Goal: Book appointment/travel/reservation

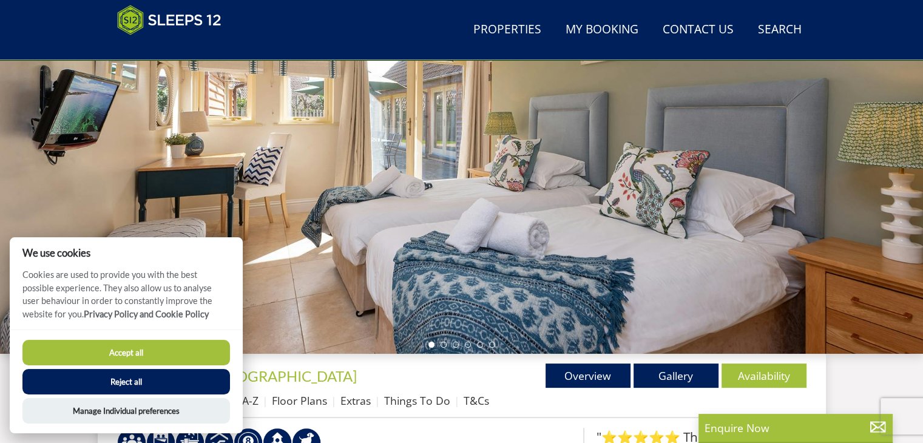
scroll to position [109, 0]
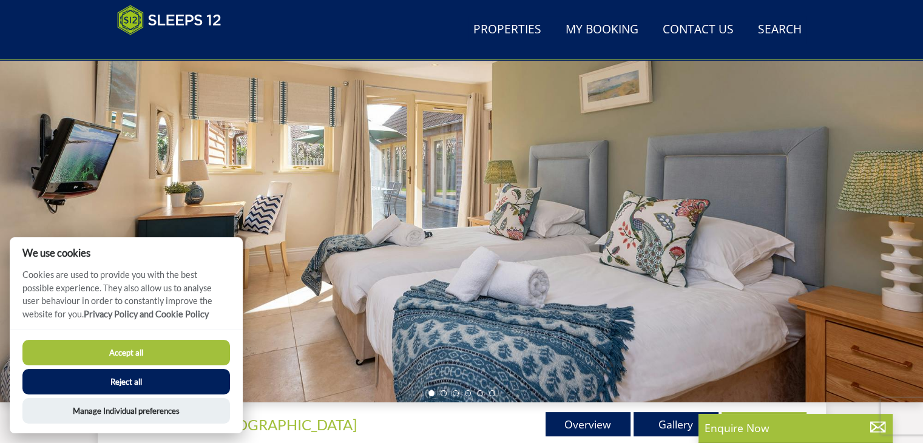
click at [131, 351] on button "Accept all" at bounding box center [126, 352] width 208 height 25
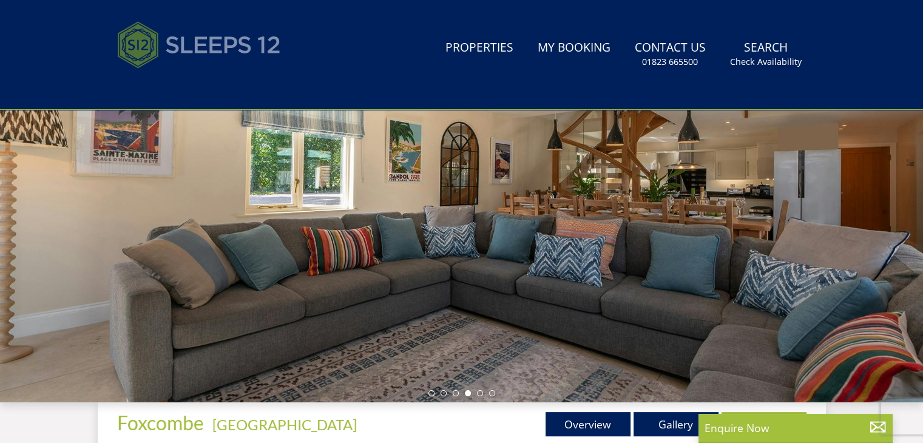
click at [243, 52] on img at bounding box center [199, 45] width 164 height 61
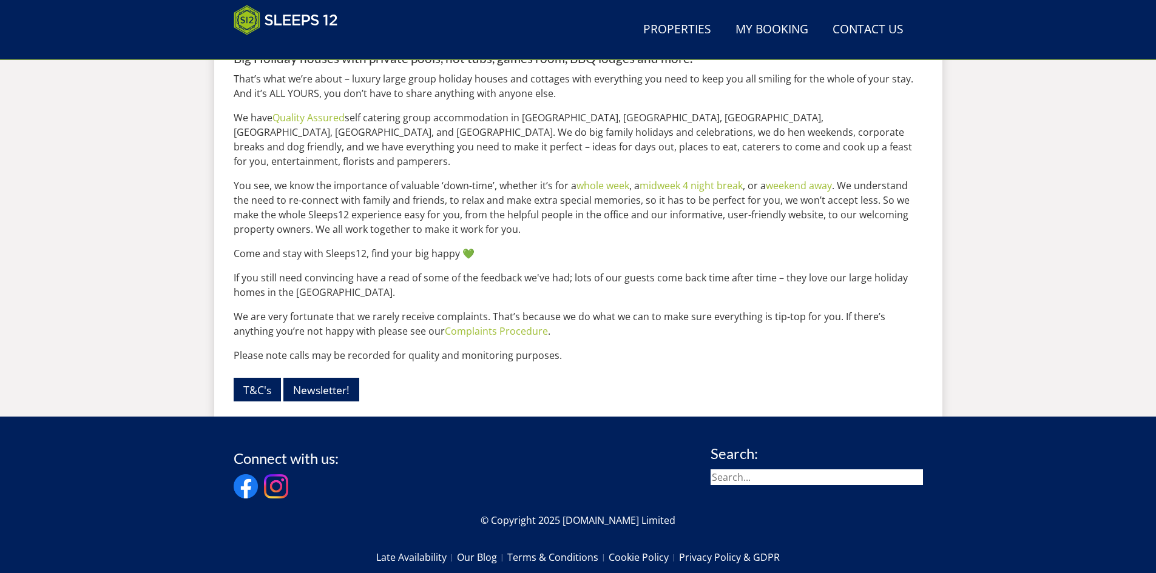
scroll to position [1287, 0]
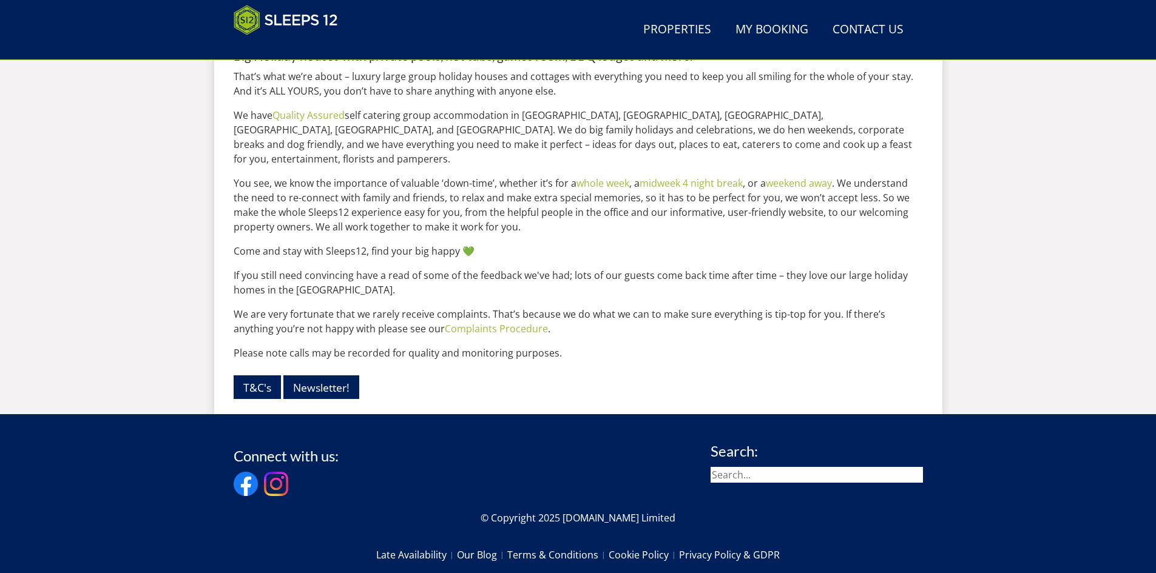
click at [560, 34] on link "Unexpectedly Re-available" at bounding box center [523, 22] width 150 height 24
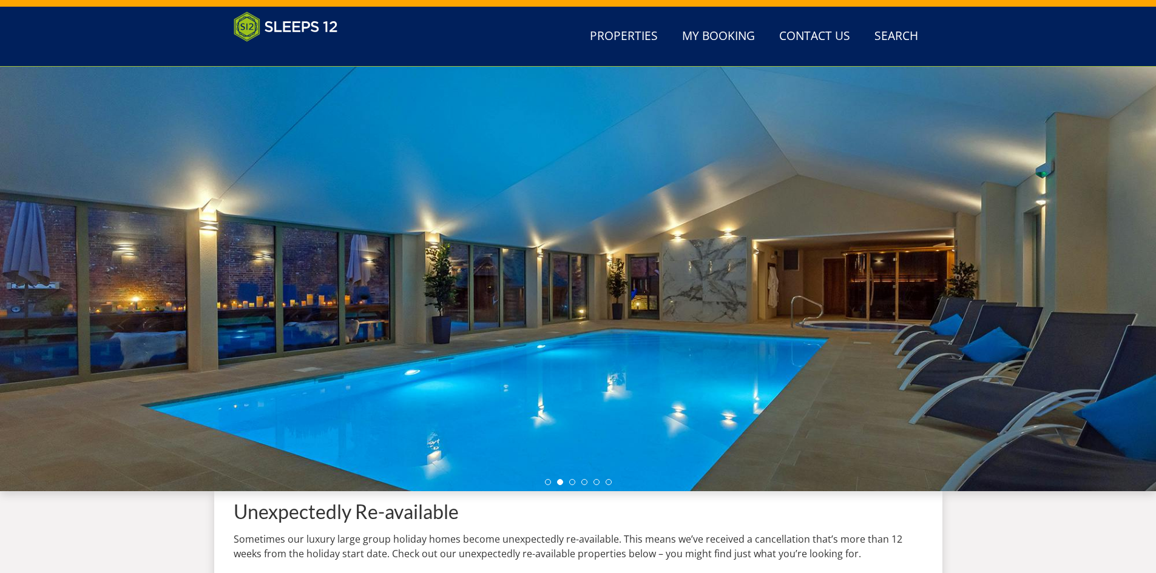
scroll to position [21, 0]
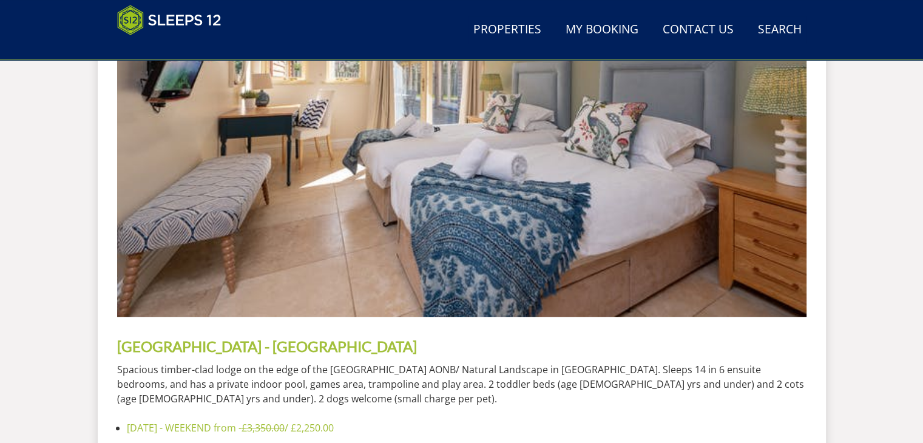
scroll to position [723, 0]
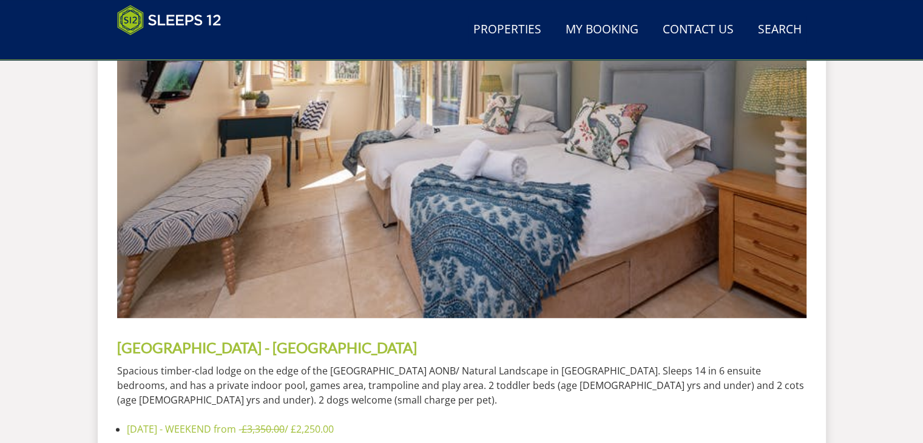
click at [568, 365] on p "Spacious timber-clad lodge on the edge of the Quantock Hills AONB/ Natural Land…" at bounding box center [461, 385] width 689 height 44
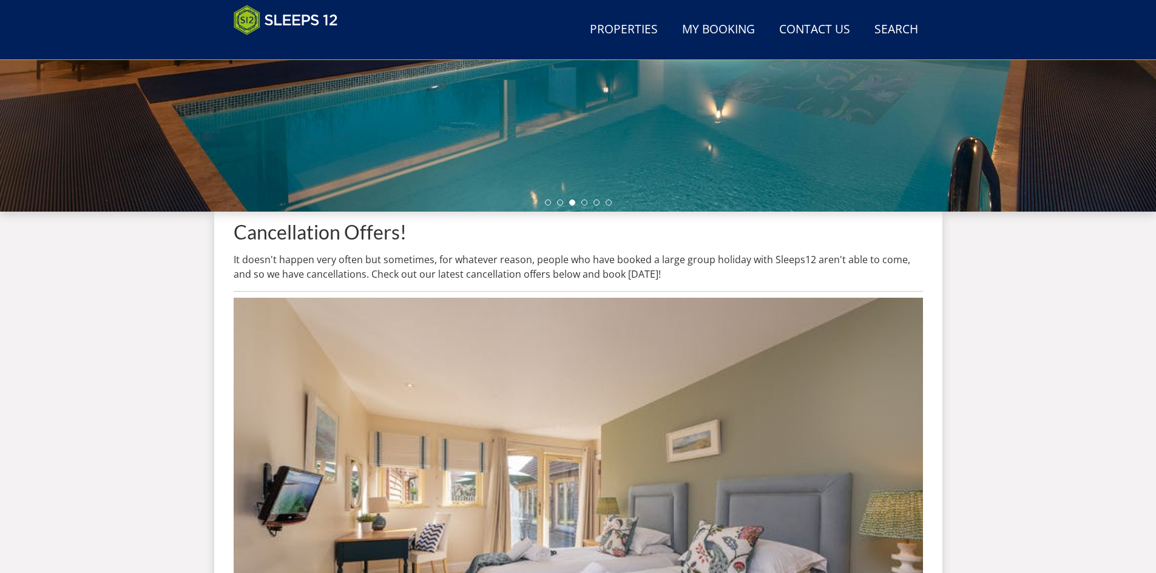
scroll to position [62, 0]
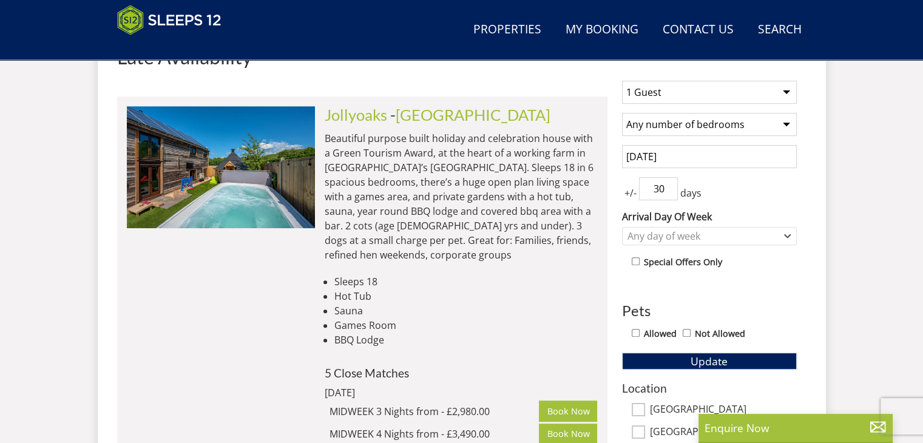
scroll to position [464, 0]
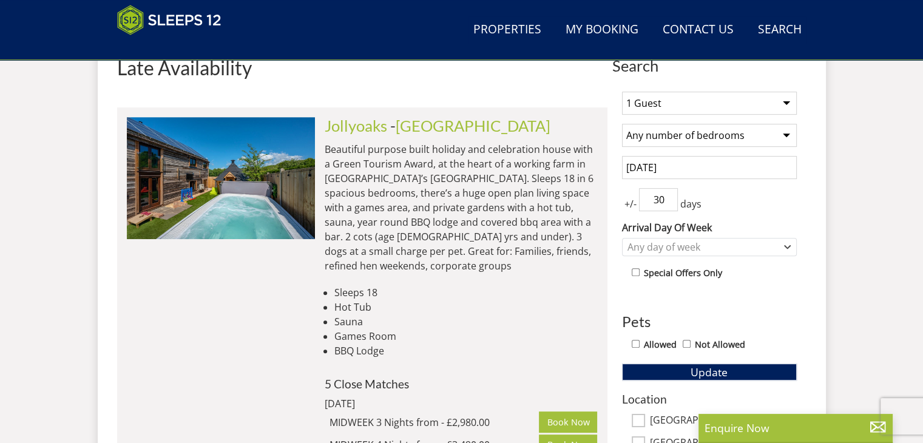
click at [714, 167] on input "[DATE]" at bounding box center [709, 167] width 175 height 23
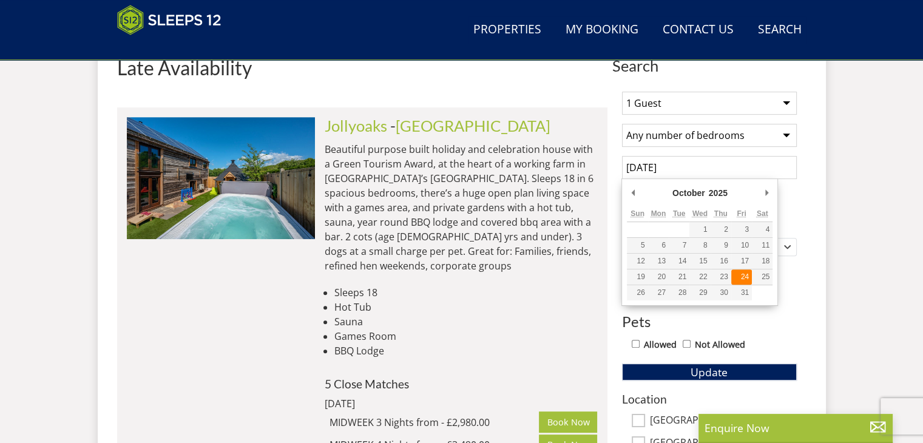
type input "24/10/2025"
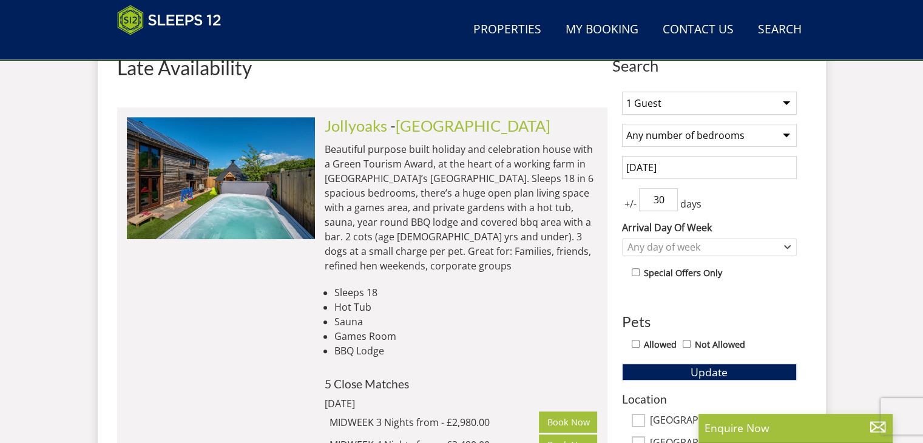
click at [669, 195] on input "30" at bounding box center [658, 199] width 39 height 23
click at [669, 203] on input "29" at bounding box center [658, 199] width 39 height 23
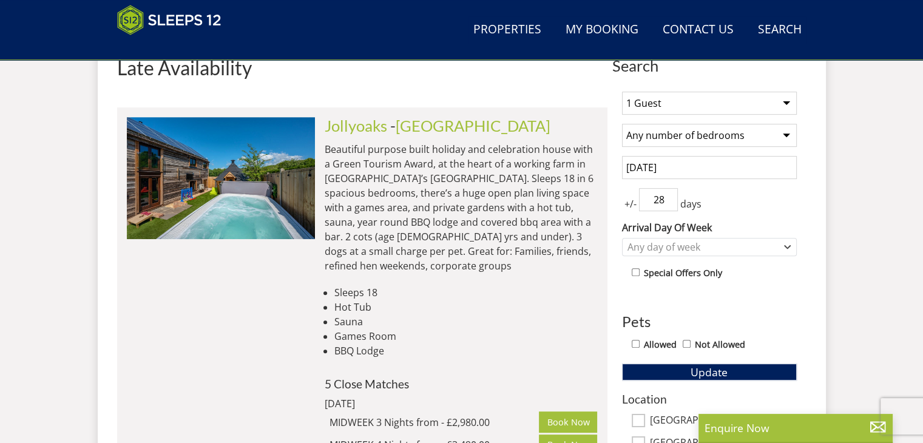
click at [669, 203] on input "28" at bounding box center [658, 199] width 39 height 23
click at [669, 203] on input "27" at bounding box center [658, 199] width 39 height 23
type input "10"
click at [669, 203] on input "10" at bounding box center [658, 199] width 39 height 23
click at [714, 371] on span "Update" at bounding box center [709, 372] width 37 height 15
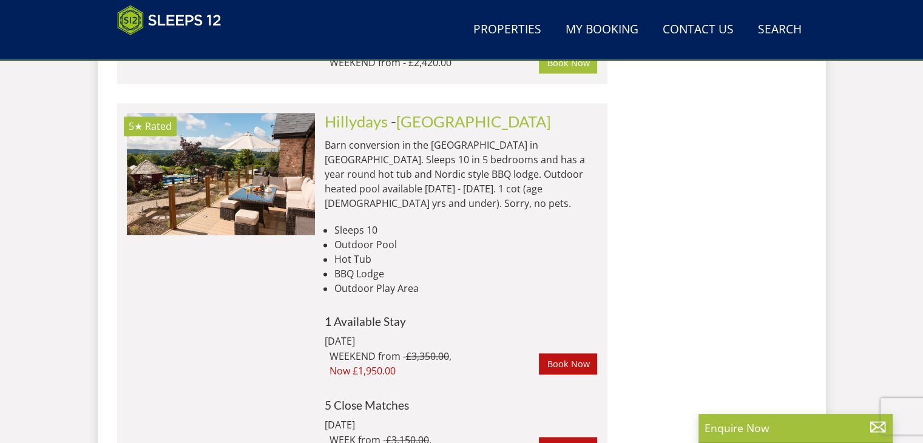
scroll to position [1541, 0]
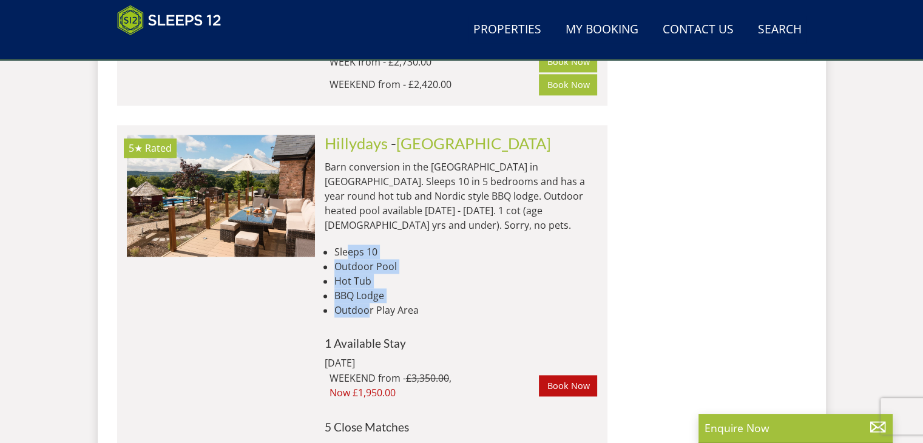
drag, startPoint x: 346, startPoint y: 205, endPoint x: 370, endPoint y: 270, distance: 69.3
click at [370, 270] on ul "Sleeps 10 Outdoor Pool Hot Tub BBQ Lodge Outdoor Play Area" at bounding box center [461, 281] width 273 height 73
click at [360, 274] on li "Hot Tub" at bounding box center [465, 281] width 263 height 15
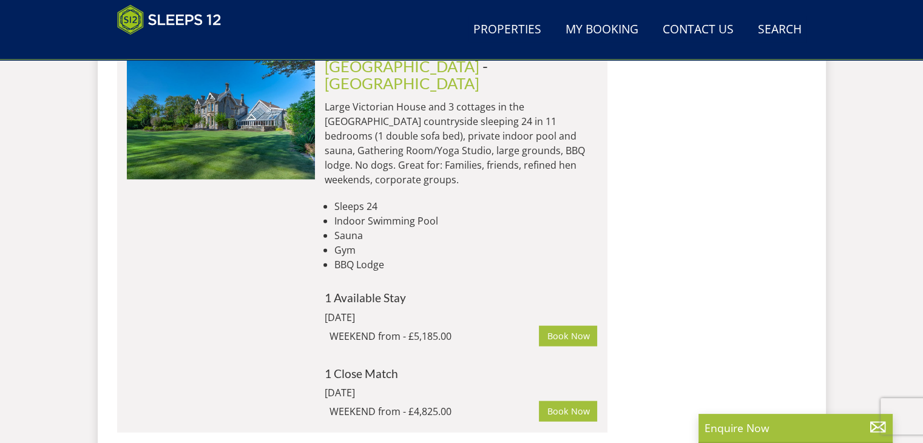
scroll to position [7329, 0]
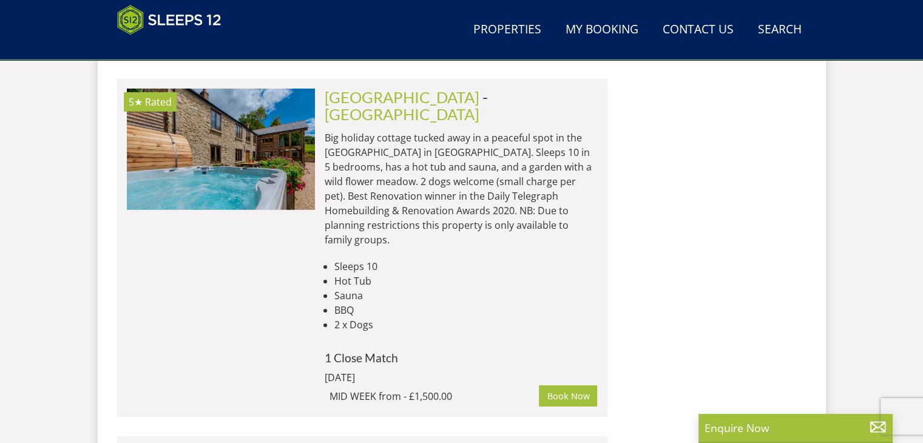
scroll to position [8420, 0]
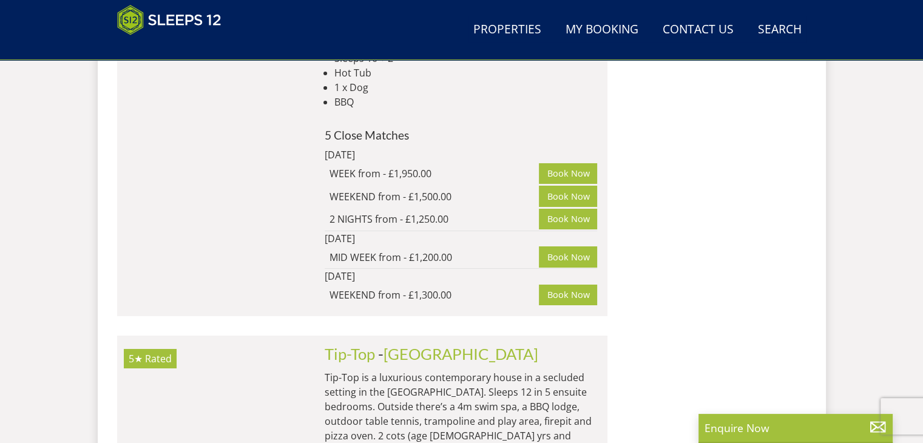
scroll to position [9008, 0]
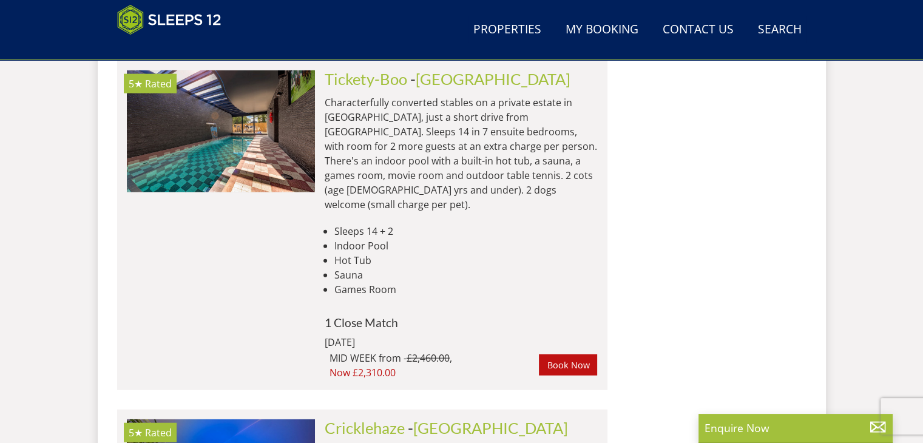
scroll to position [16588, 0]
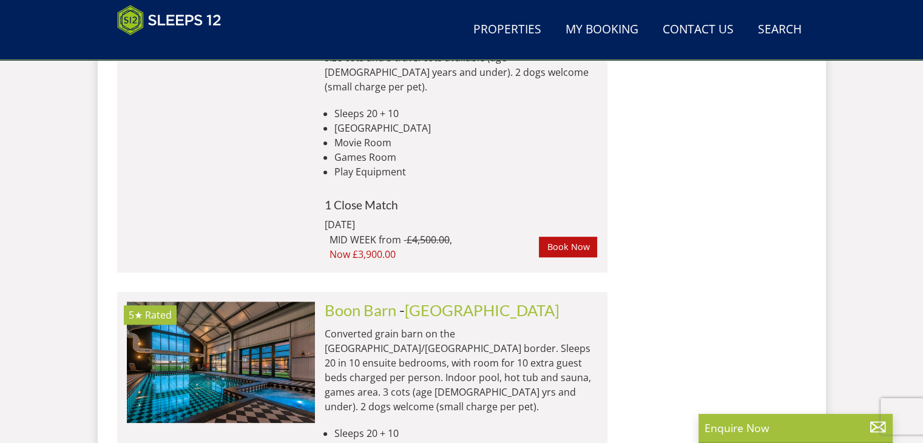
scroll to position [23702, 0]
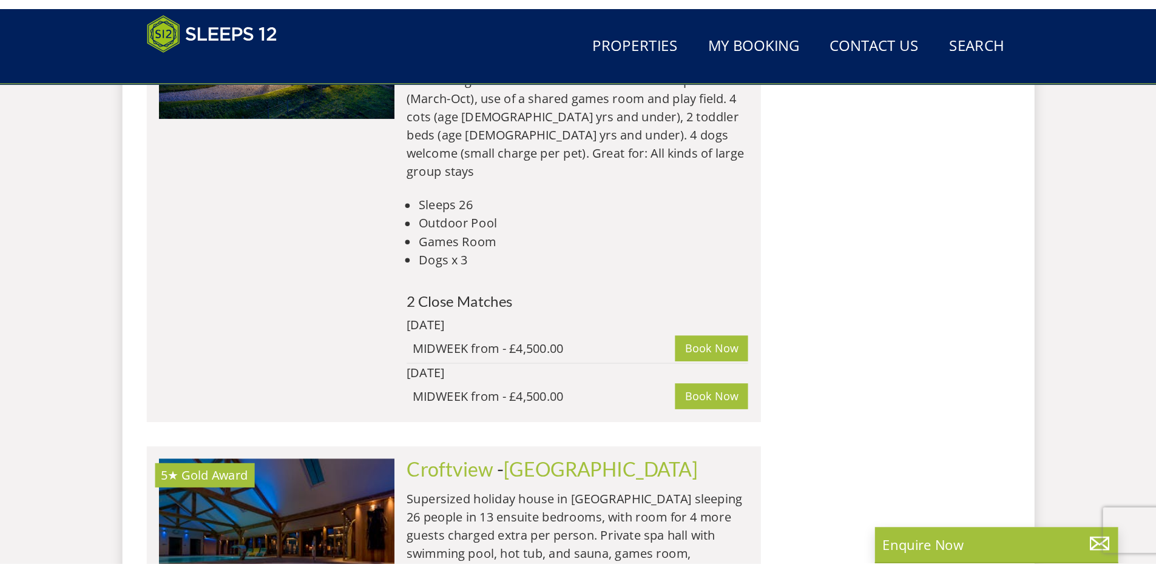
scroll to position [27032, 0]
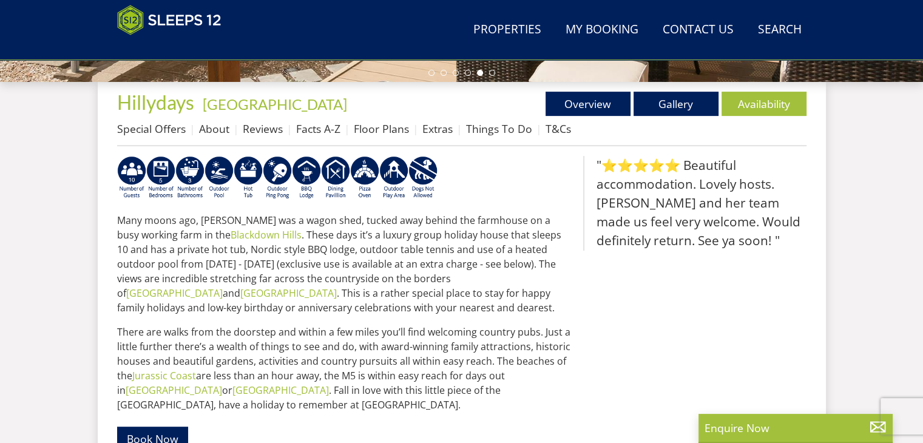
scroll to position [431, 0]
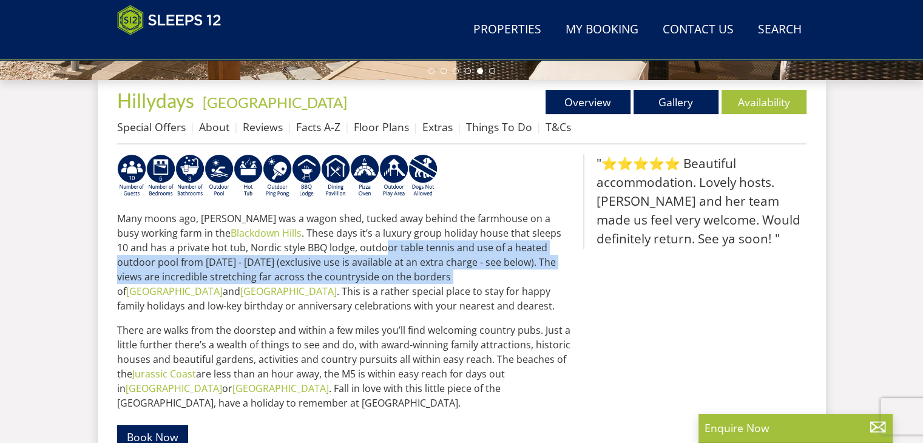
drag, startPoint x: 354, startPoint y: 243, endPoint x: 366, endPoint y: 270, distance: 29.3
click at [366, 270] on p "Many moons ago, Hillydays was a wagon shed, tucked away behind the farmhouse on…" at bounding box center [345, 262] width 456 height 102
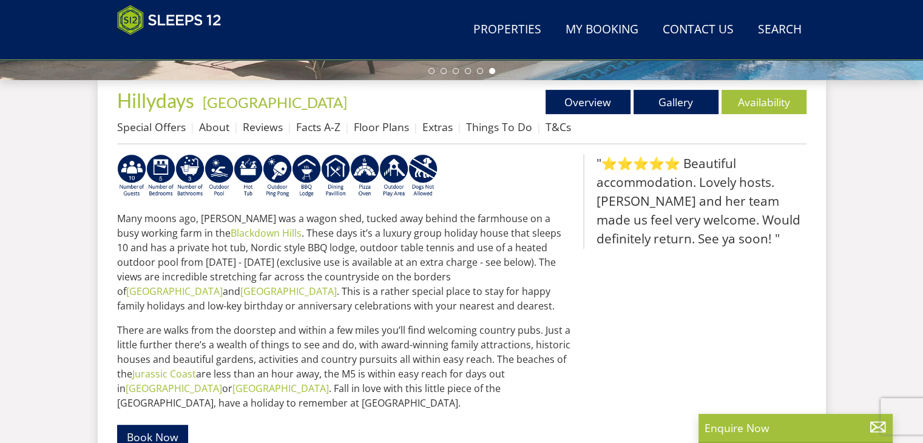
click at [400, 275] on p "Many moons ago, Hillydays was a wagon shed, tucked away behind the farmhouse on…" at bounding box center [345, 262] width 456 height 102
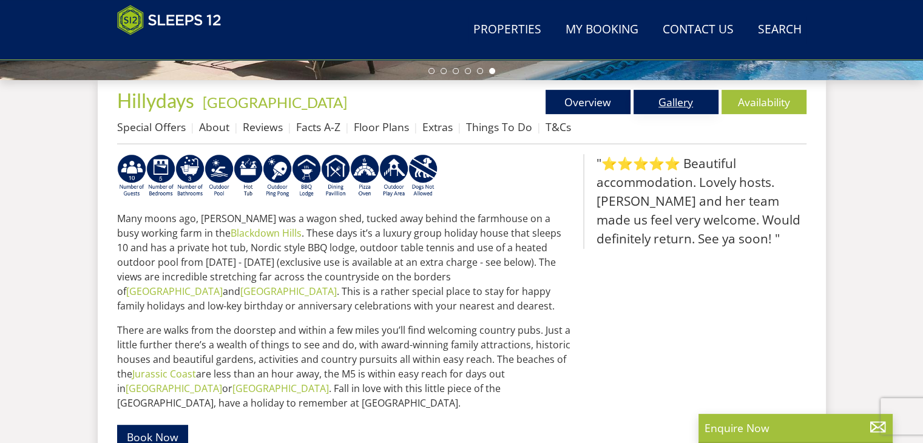
click at [671, 103] on link "Gallery" at bounding box center [675, 102] width 85 height 24
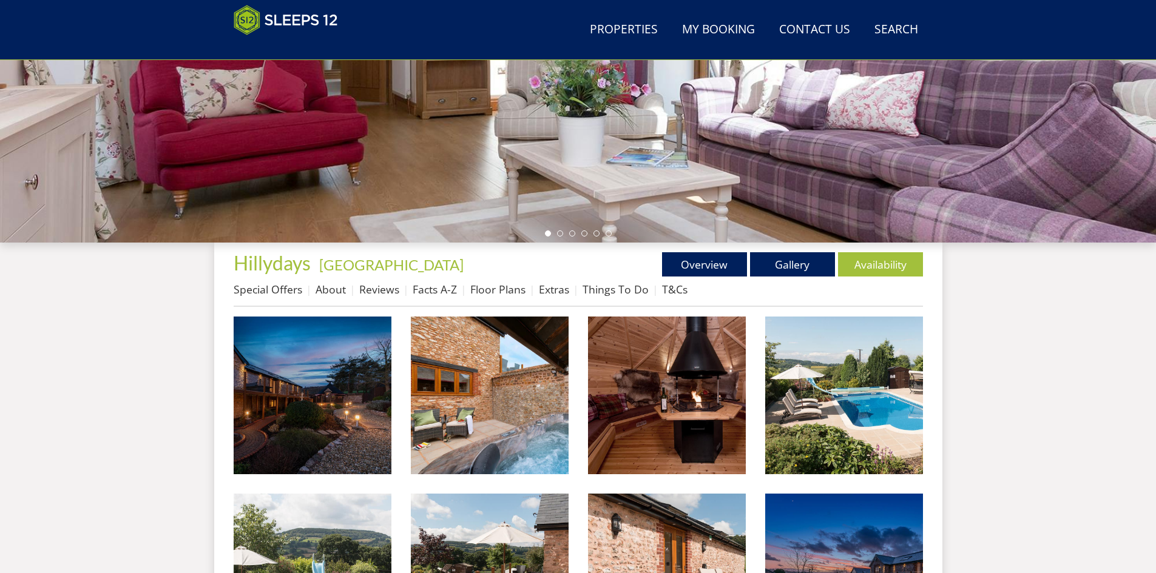
scroll to position [289, 0]
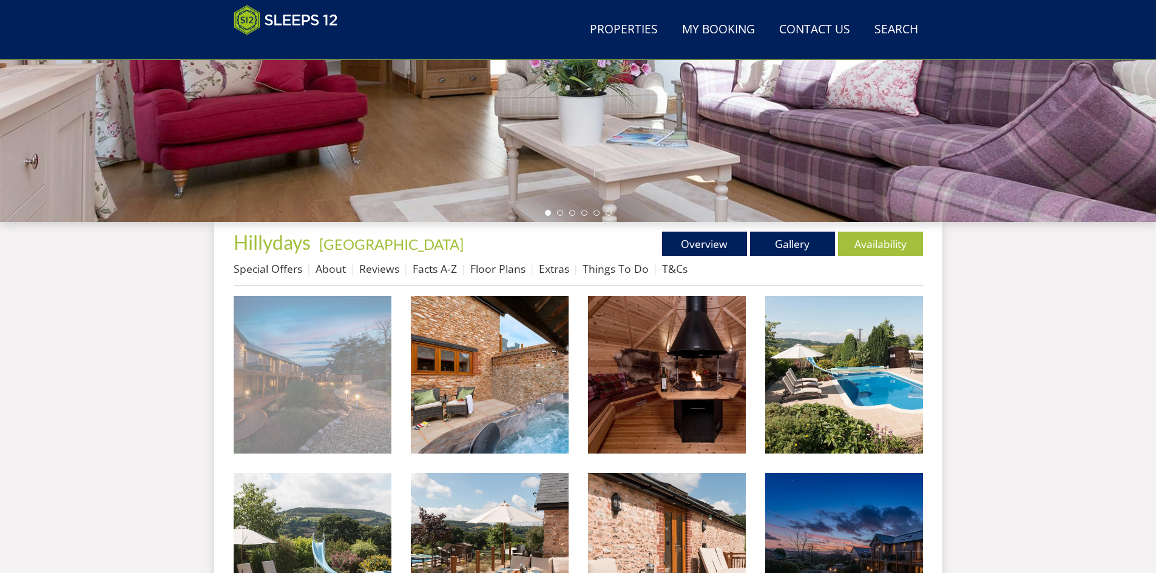
click at [362, 362] on img at bounding box center [313, 375] width 158 height 158
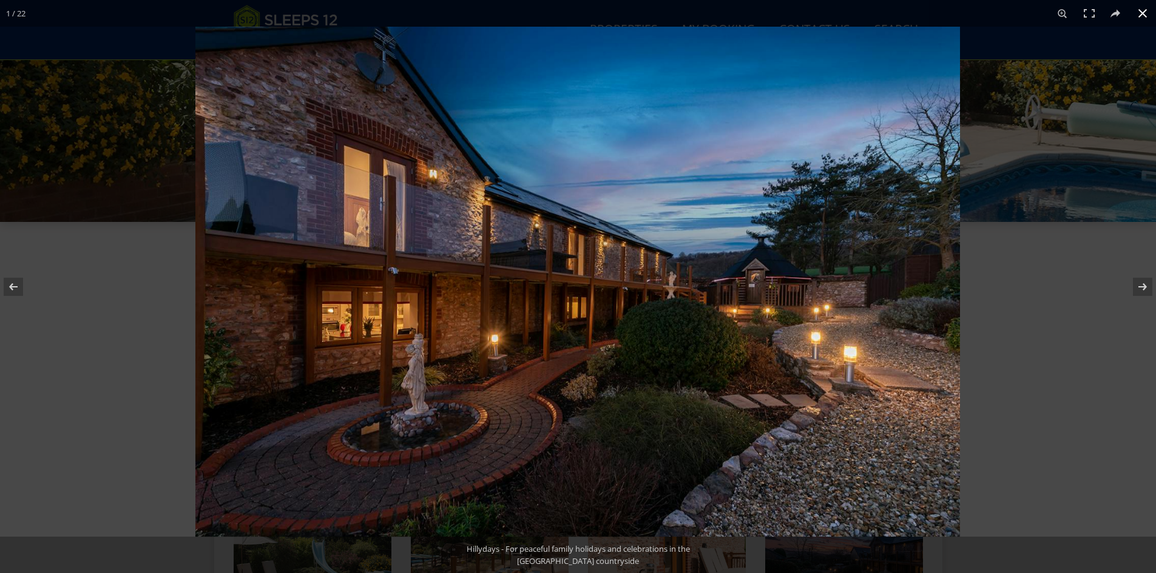
click at [922, 12] on button at bounding box center [1142, 13] width 27 height 27
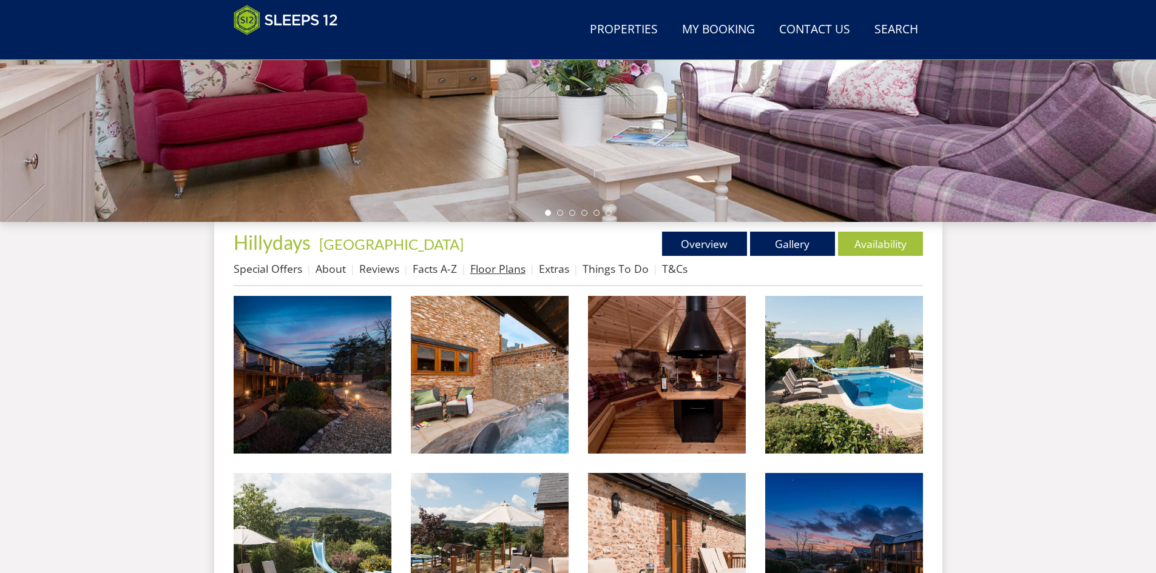
click at [487, 271] on link "Floor Plans" at bounding box center [497, 269] width 55 height 15
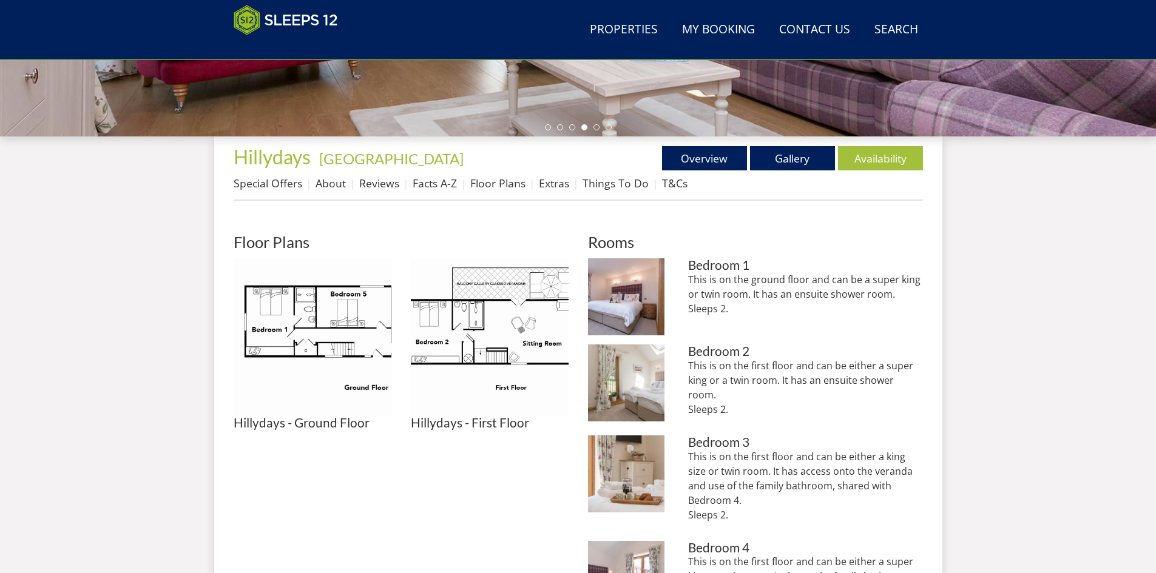
scroll to position [377, 0]
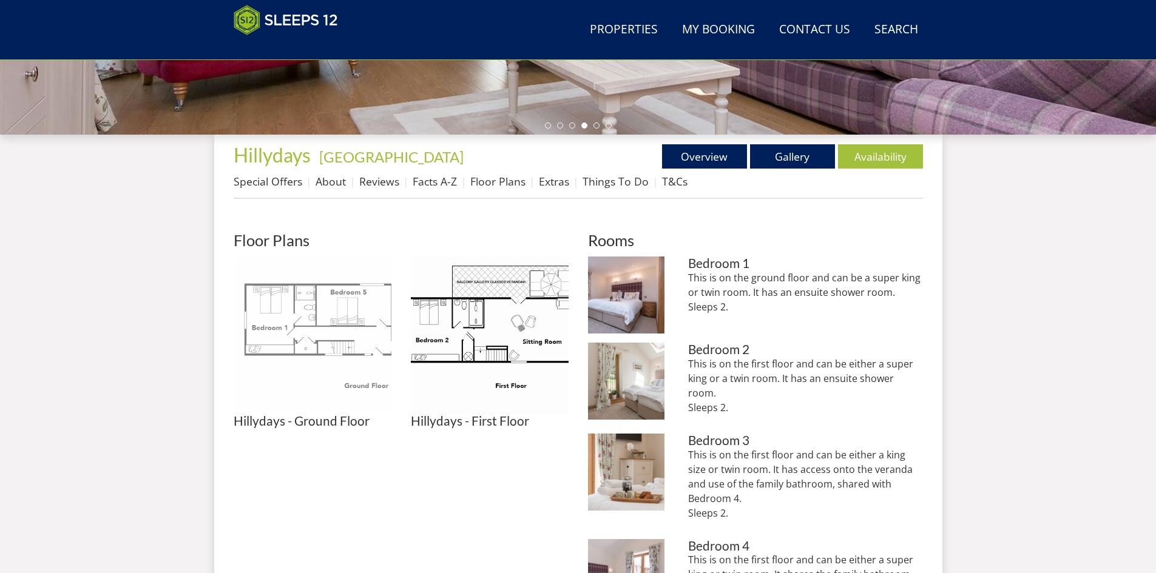
click at [316, 345] on img at bounding box center [313, 336] width 158 height 158
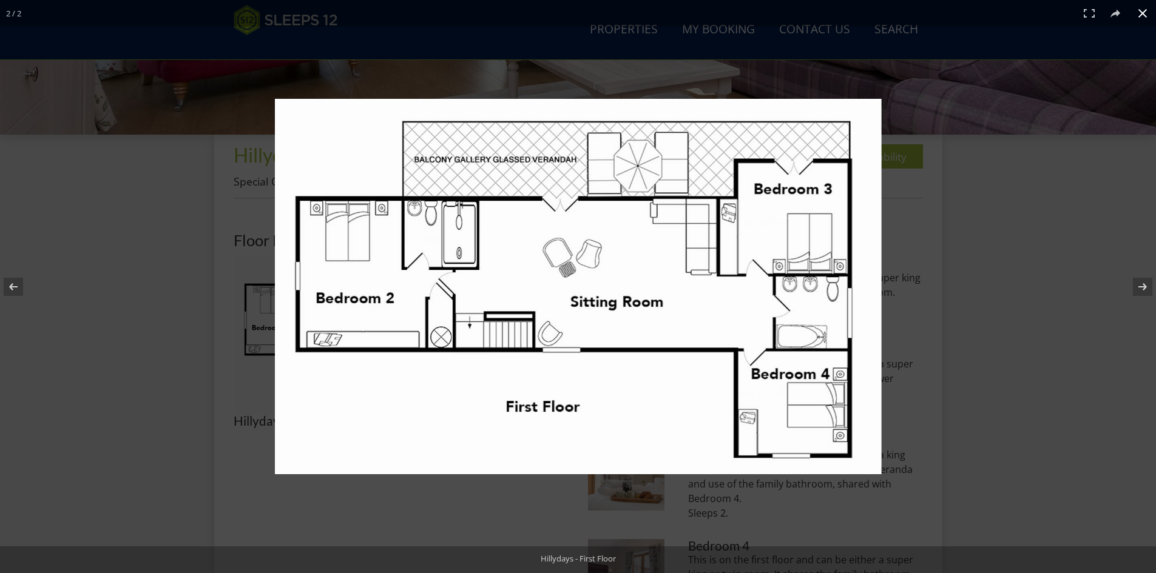
click at [922, 15] on button at bounding box center [1142, 13] width 27 height 27
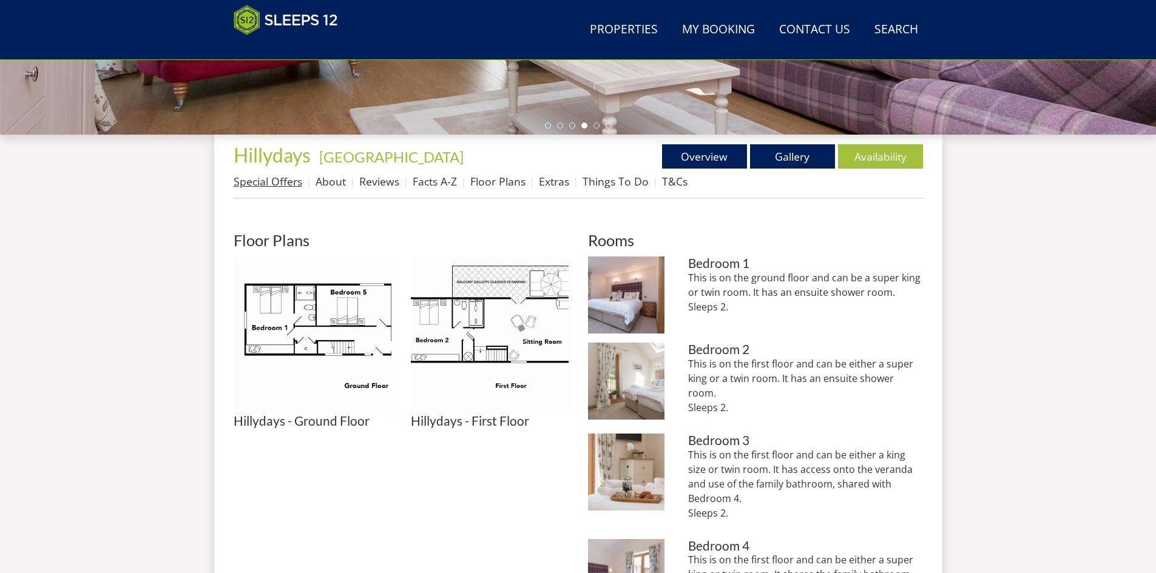
click at [273, 183] on link "Special Offers" at bounding box center [268, 181] width 69 height 15
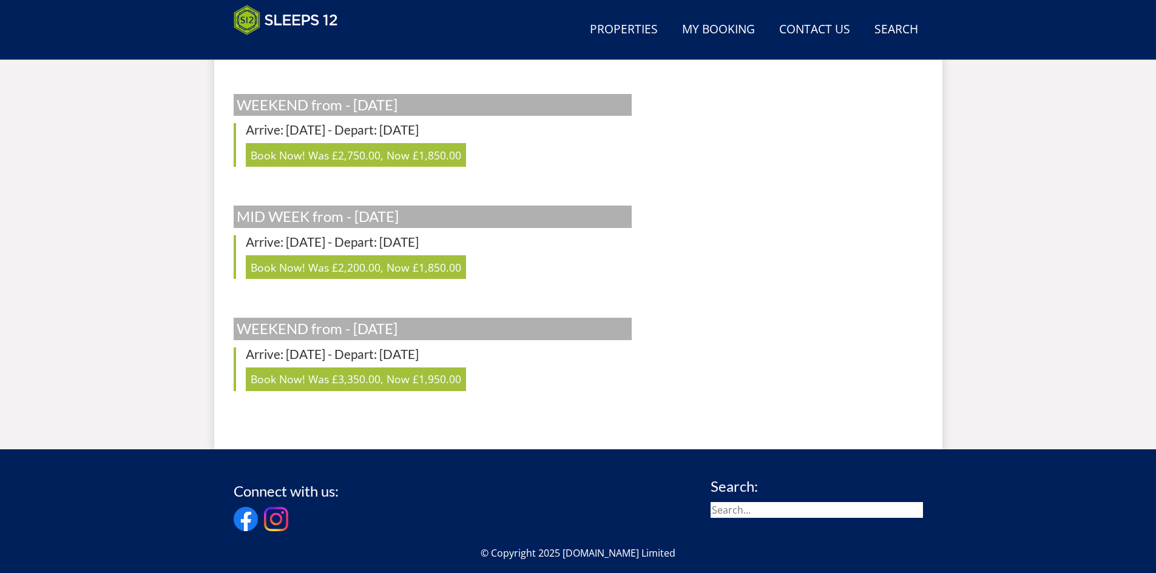
scroll to position [2558, 0]
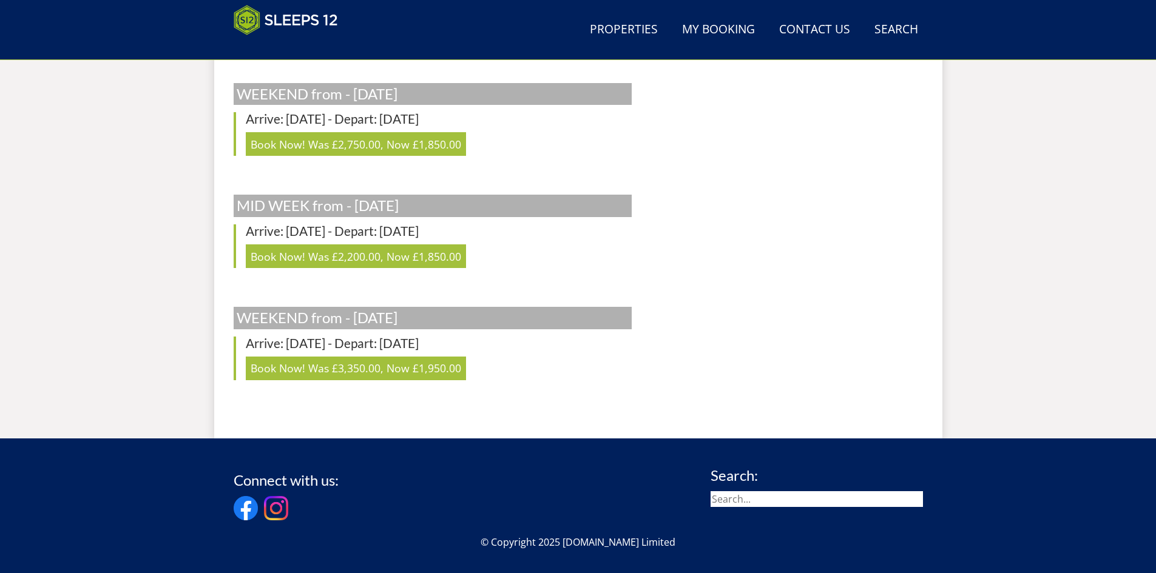
drag, startPoint x: 245, startPoint y: 343, endPoint x: 570, endPoint y: 342, distance: 324.6
click at [570, 342] on h3 "Arrive: Friday 24/10/2025 - Depart: Monday 27/10/2025" at bounding box center [439, 344] width 386 height 14
click at [549, 347] on h3 "Arrive: Friday 24/10/2025 - Depart: Monday 27/10/2025" at bounding box center [439, 344] width 386 height 14
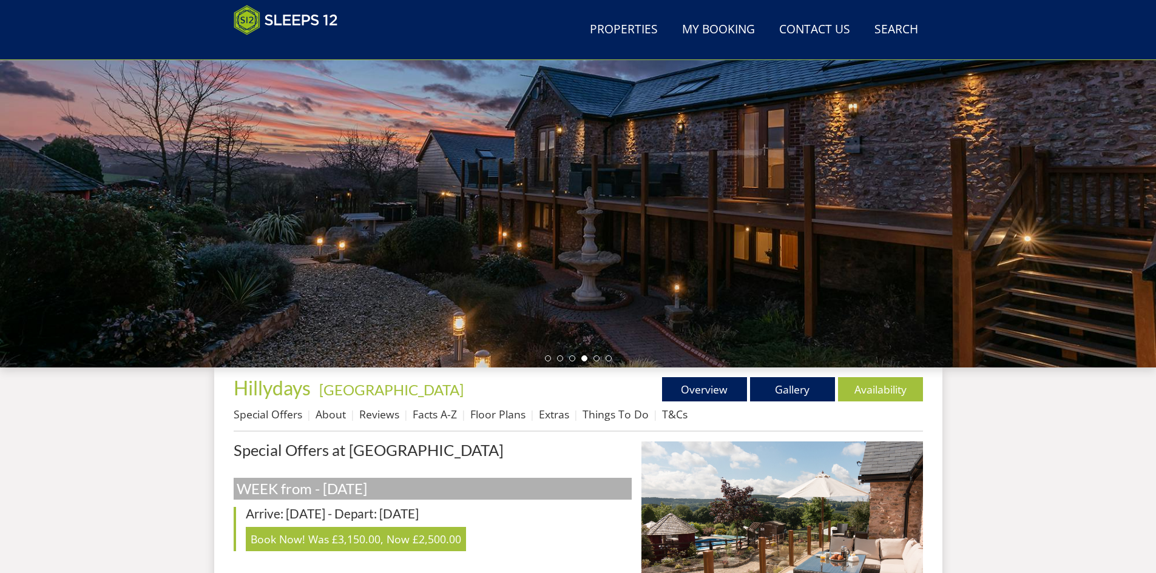
scroll to position [155, 0]
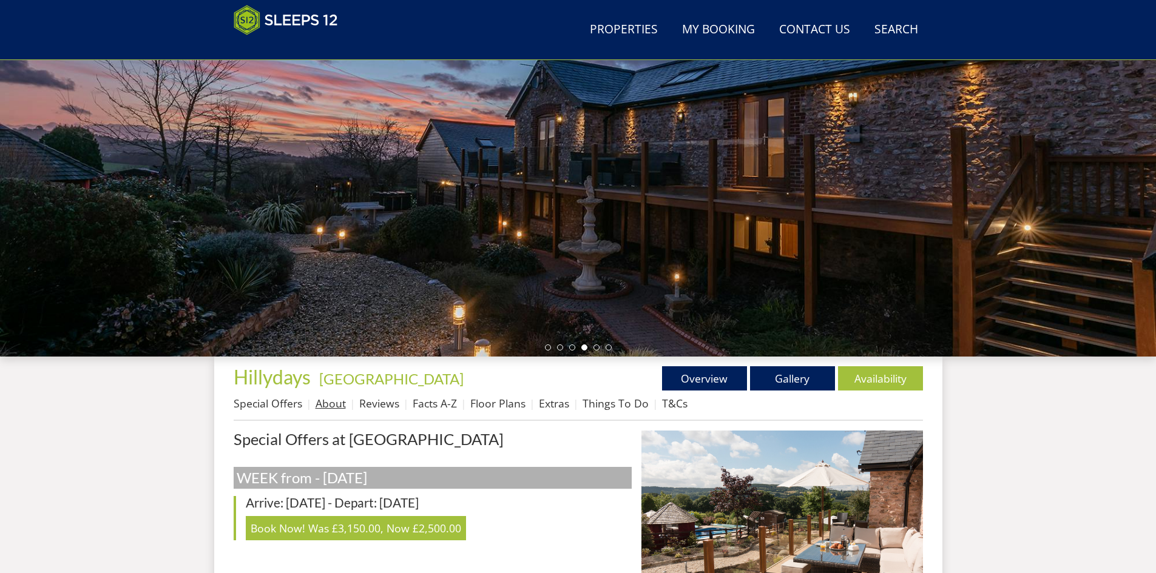
click at [331, 405] on link "About" at bounding box center [331, 403] width 30 height 15
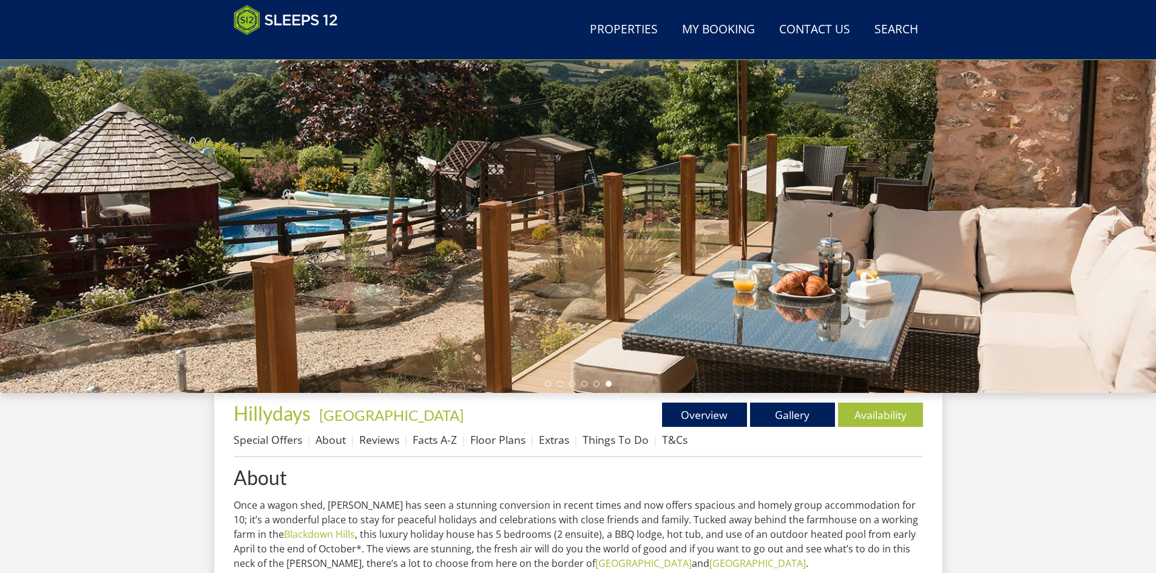
scroll to position [115, 0]
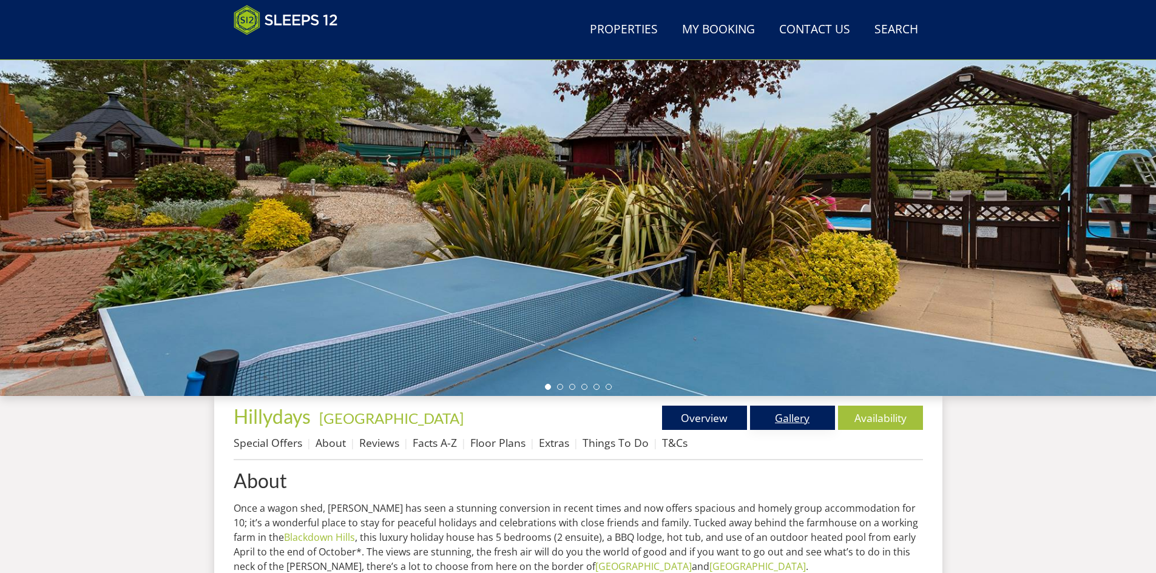
click at [795, 416] on link "Gallery" at bounding box center [792, 418] width 85 height 24
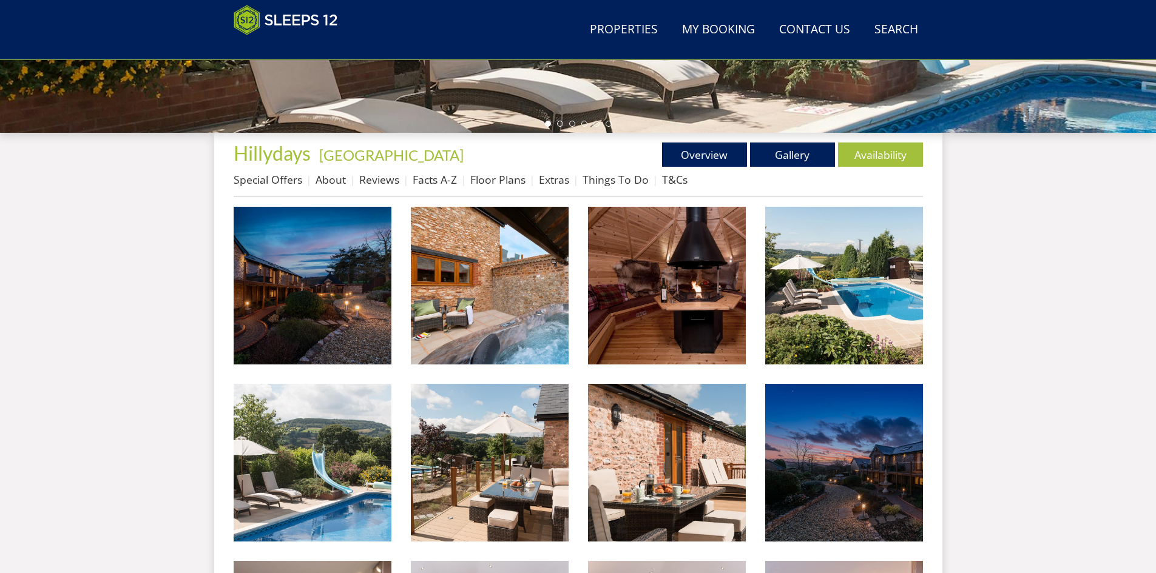
scroll to position [383, 0]
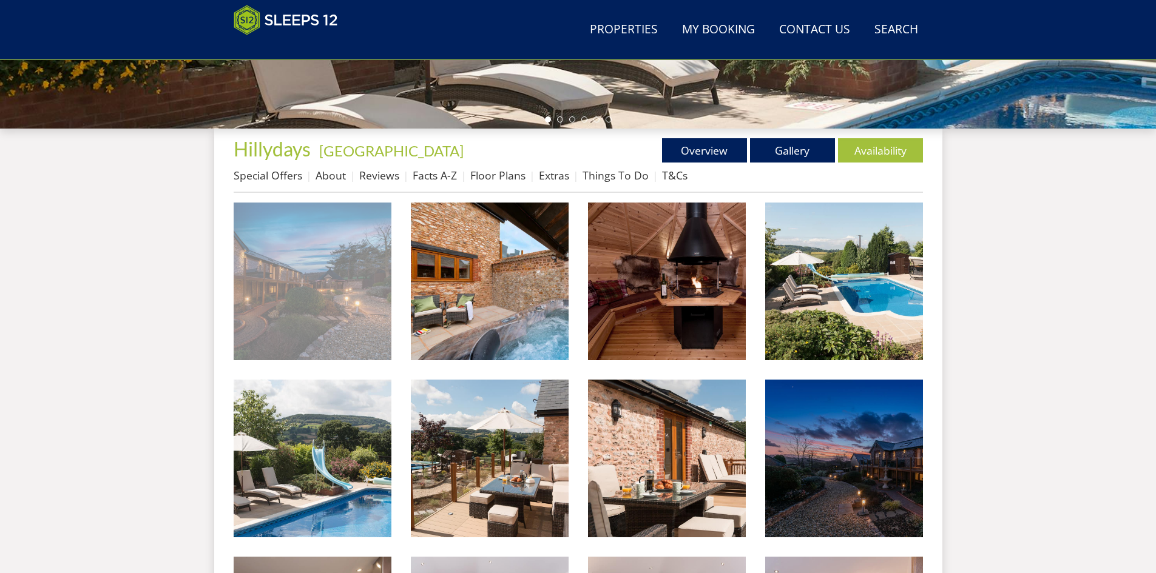
click at [361, 273] on img at bounding box center [313, 282] width 158 height 158
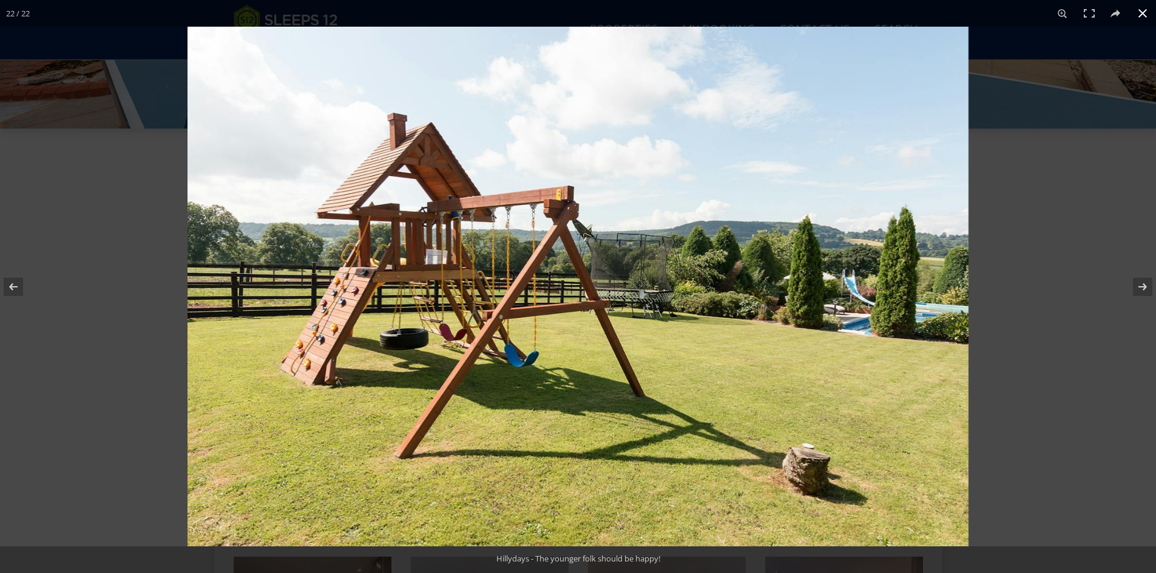
click at [922, 17] on button at bounding box center [1142, 13] width 27 height 27
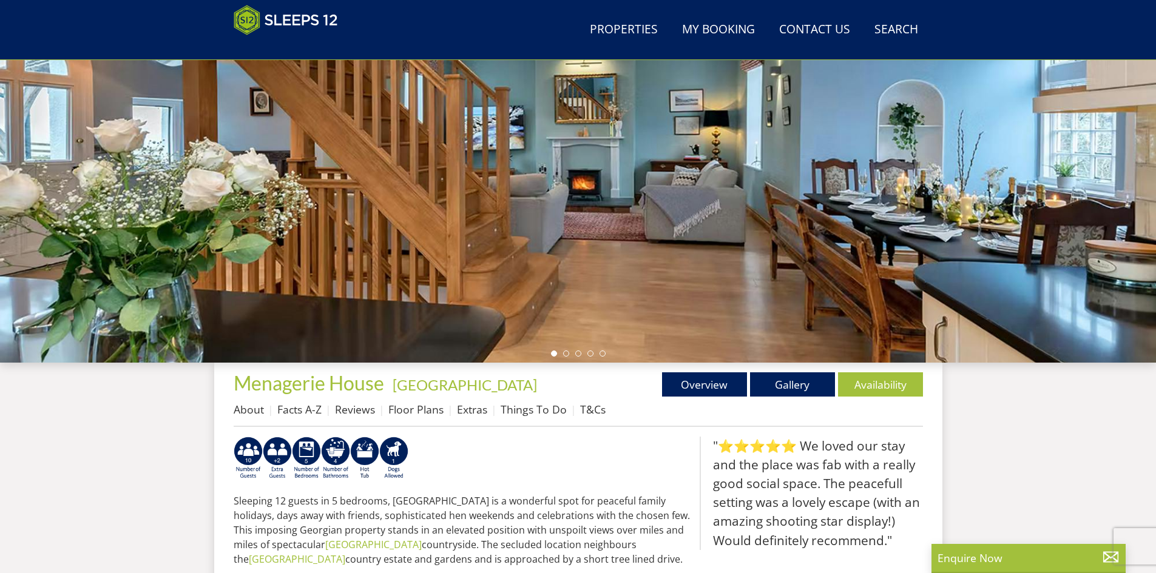
scroll to position [171, 0]
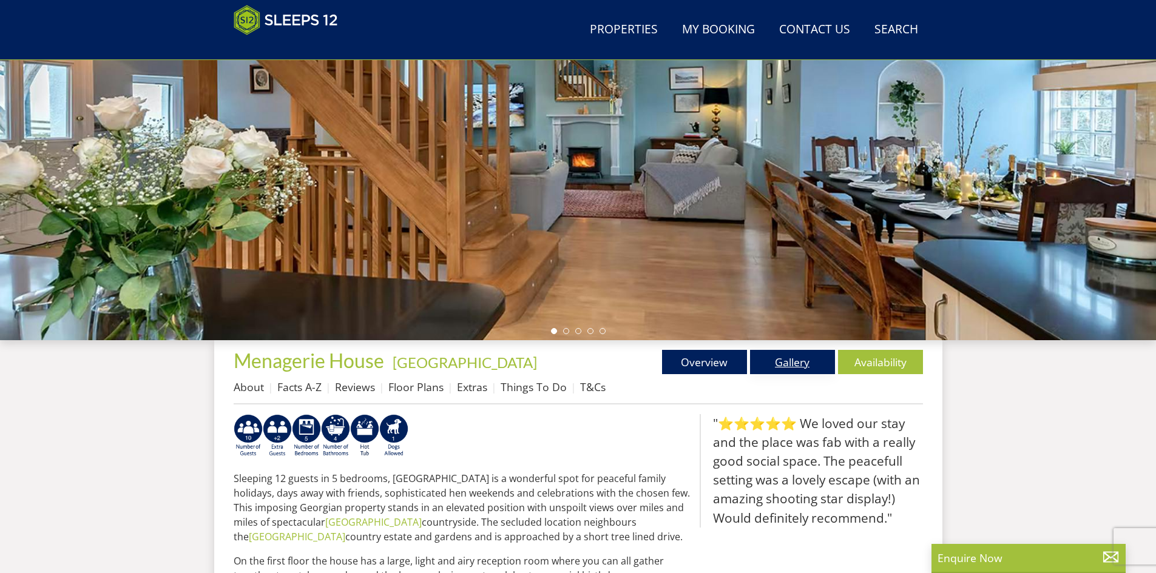
click at [794, 362] on link "Gallery" at bounding box center [792, 362] width 85 height 24
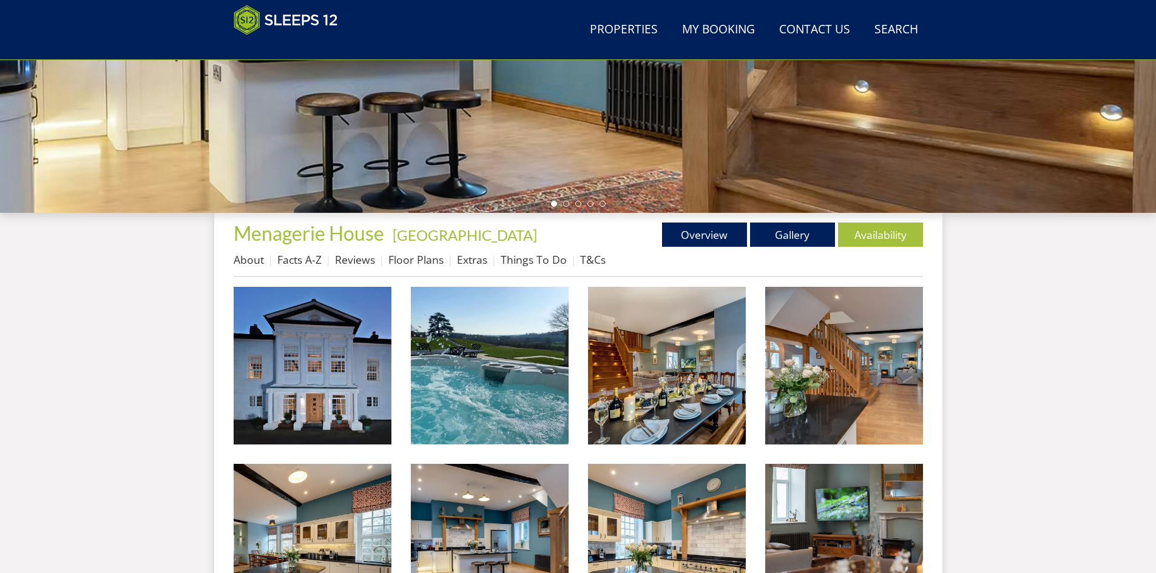
scroll to position [357, 0]
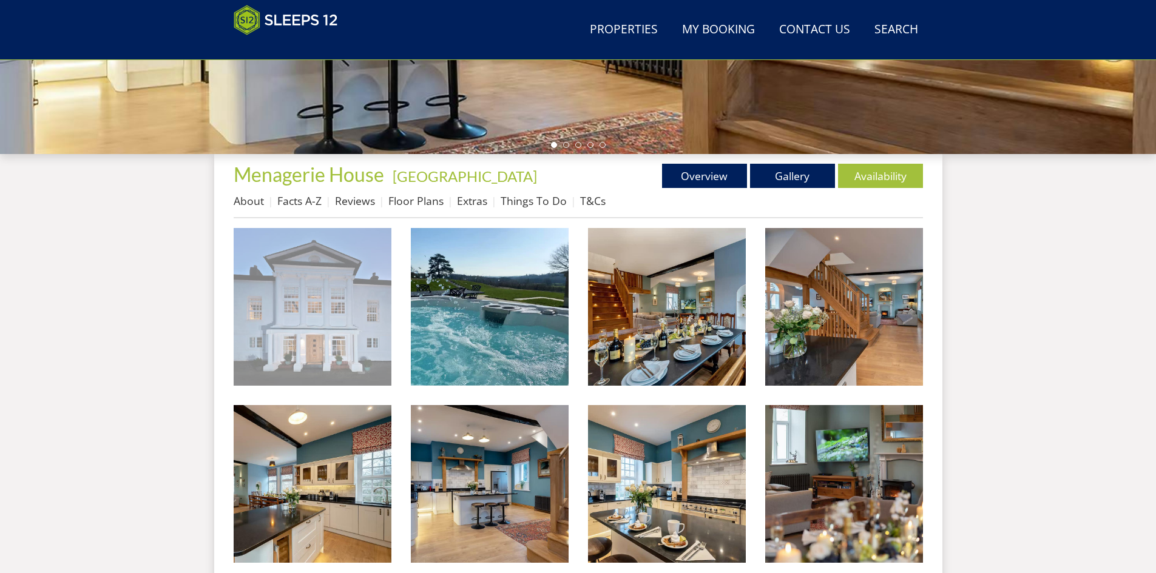
click at [326, 266] on img at bounding box center [313, 307] width 158 height 158
